Goal: Information Seeking & Learning: Learn about a topic

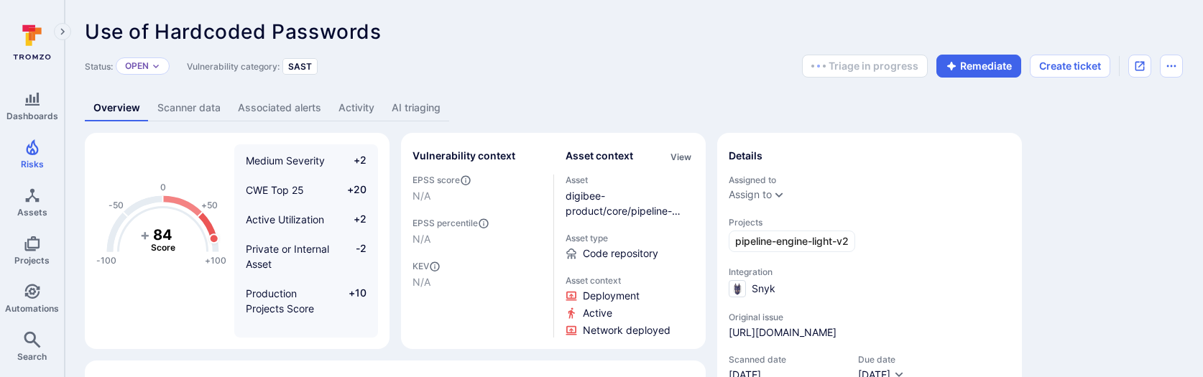
click at [438, 106] on link "AI triaging" at bounding box center [416, 108] width 66 height 27
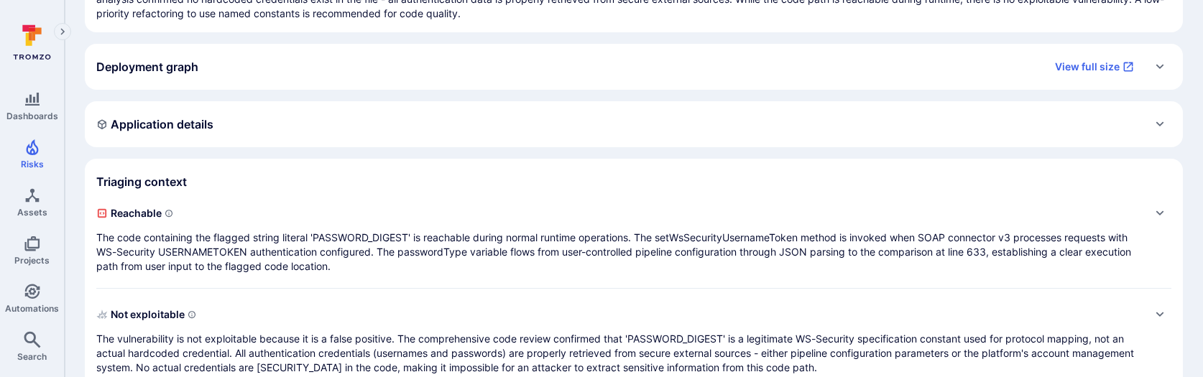
scroll to position [249, 0]
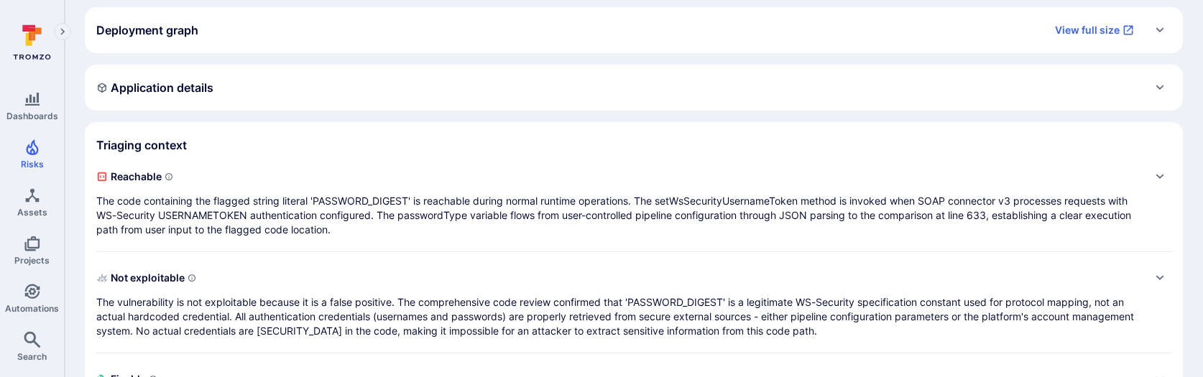
click at [331, 203] on p "The code containing the flagged string literal 'PASSWORD_DIGEST' is reachable d…" at bounding box center [619, 215] width 1046 height 43
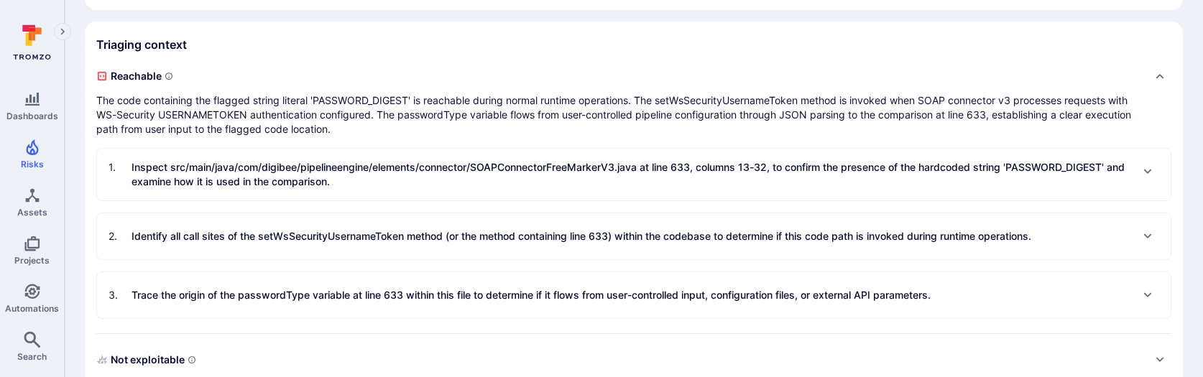
click at [333, 178] on p "Inspect src/main/java/com/digibee/pipelineengine/elements/connector/SOAPConnect…" at bounding box center [631, 174] width 999 height 29
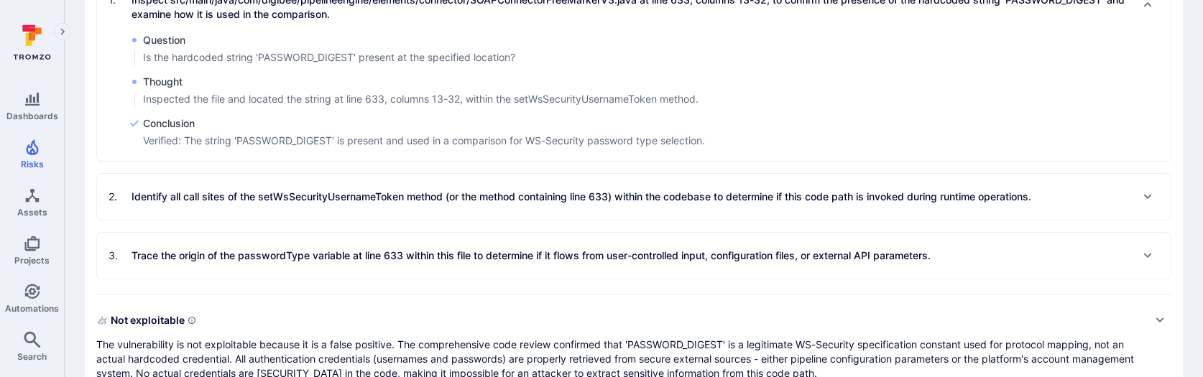
click at [335, 201] on p "Identify all call sites of the setWsSecurityUsernameToken method (or the method…" at bounding box center [582, 197] width 900 height 14
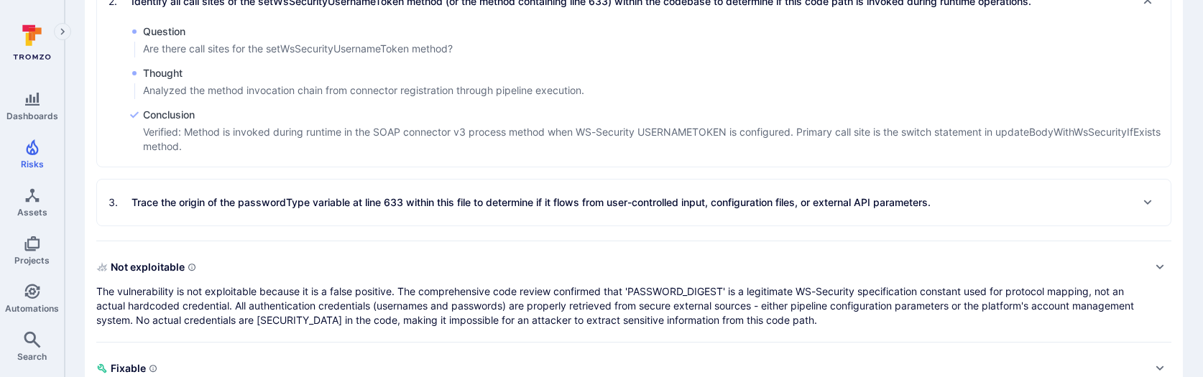
click at [333, 211] on div "3 . Trace the origin of the passwordType variable at line 633 within this file …" at bounding box center [520, 202] width 822 height 23
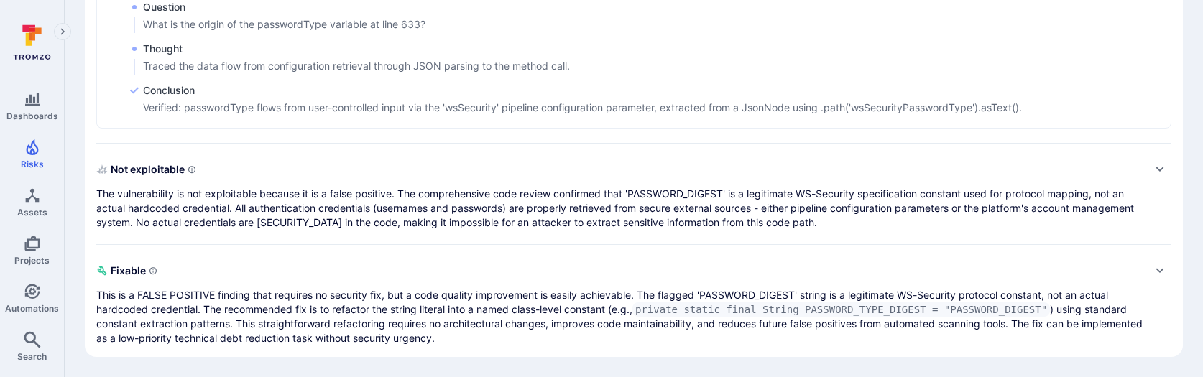
click at [337, 199] on p "The vulnerability is not exploitable because it is a false positive. The compre…" at bounding box center [619, 208] width 1046 height 43
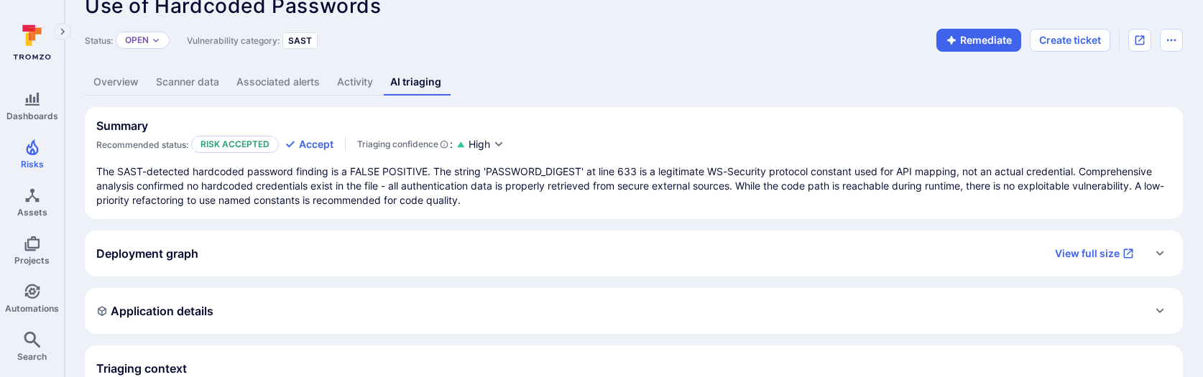
scroll to position [29, 0]
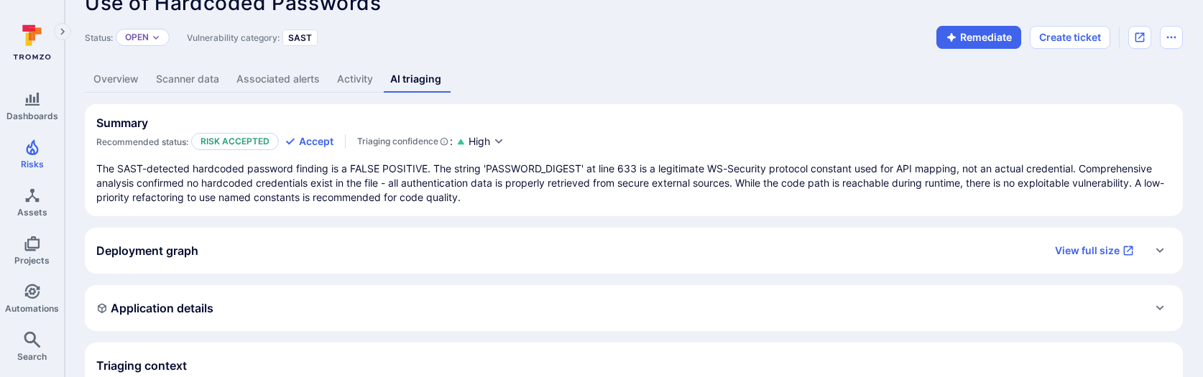
click at [533, 40] on div "Status: Open Vulnerability category: SAST Remediate Create ticket" at bounding box center [634, 37] width 1098 height 23
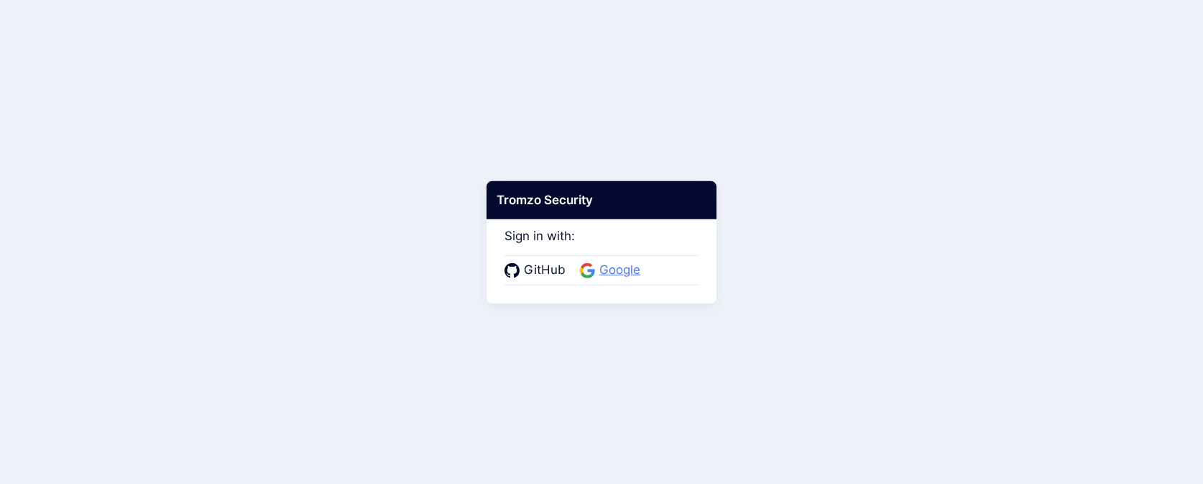
click at [591, 276] on icon at bounding box center [587, 269] width 15 height 15
